Goal: Task Accomplishment & Management: Use online tool/utility

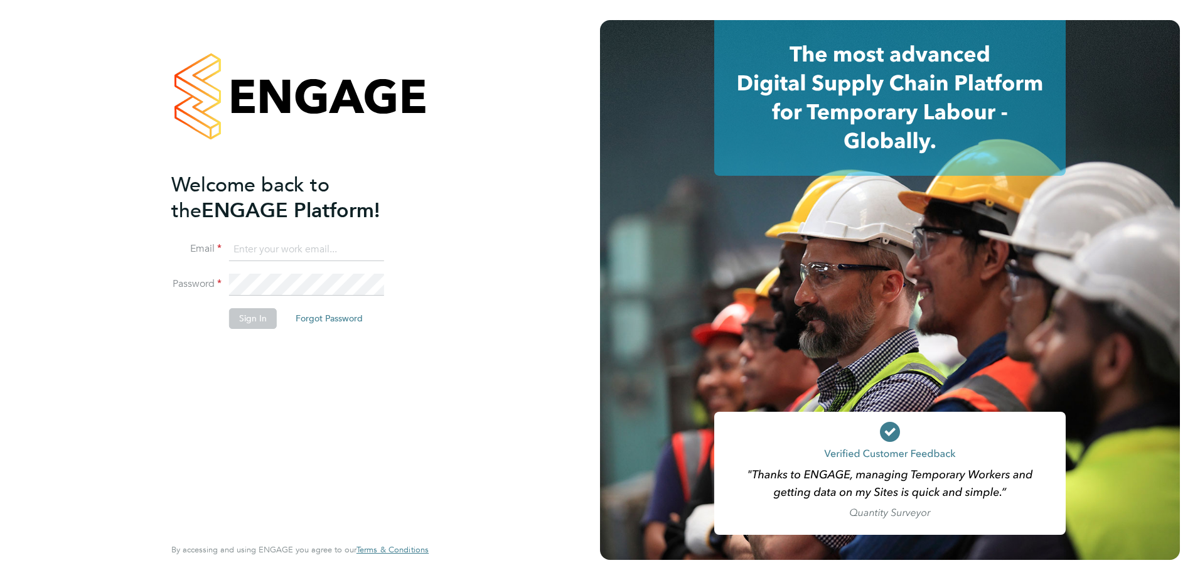
type input "[PERSON_NAME][EMAIL_ADDRESS][PERSON_NAME][DOMAIN_NAME]"
click at [264, 316] on button "Sign In" at bounding box center [253, 318] width 48 height 20
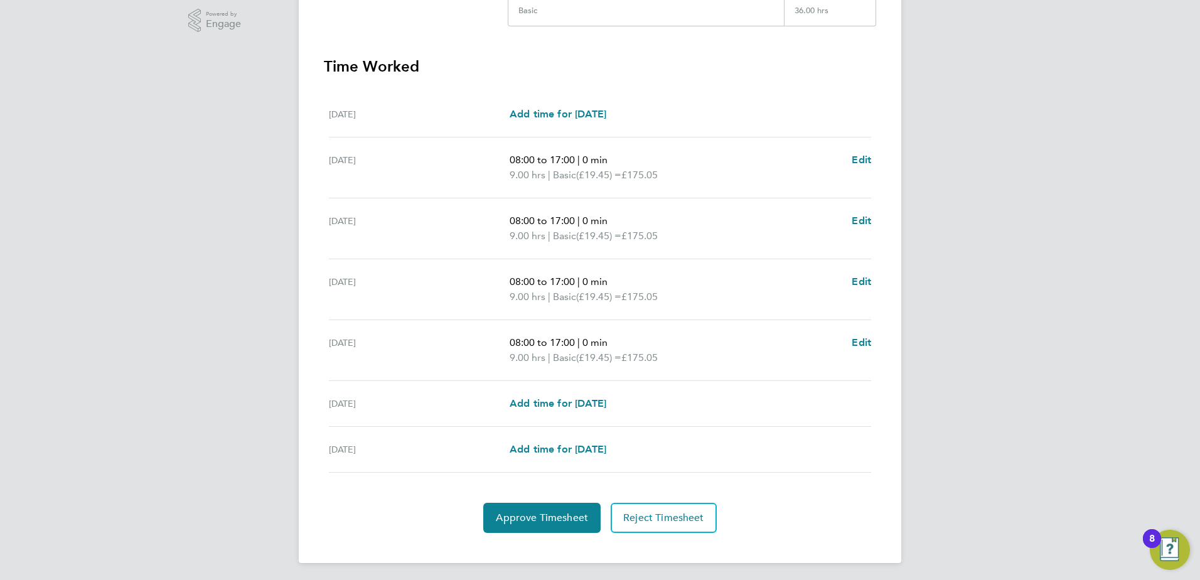
scroll to position [322, 0]
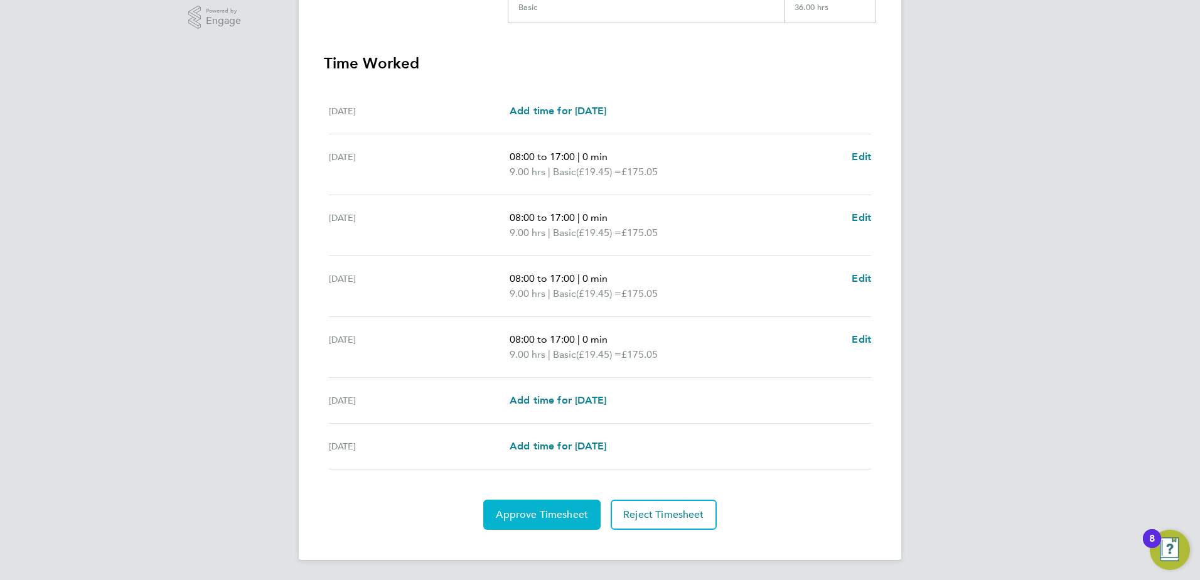
click at [519, 507] on button "Approve Timesheet" at bounding box center [541, 515] width 117 height 30
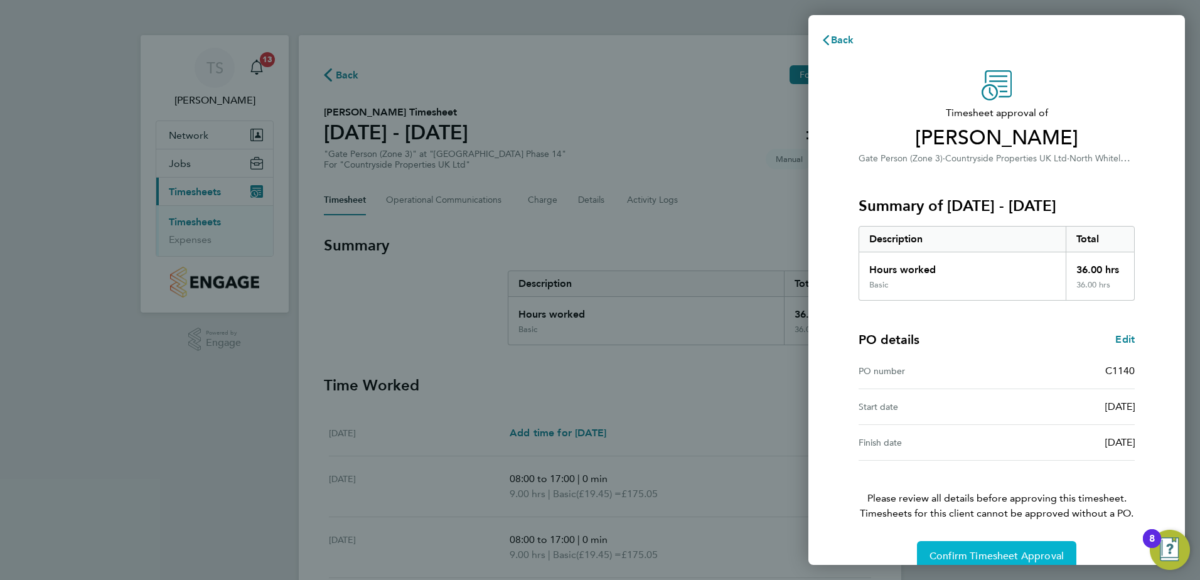
click at [988, 556] on span "Confirm Timesheet Approval" at bounding box center [997, 556] width 134 height 13
